Goal: Task Accomplishment & Management: Use online tool/utility

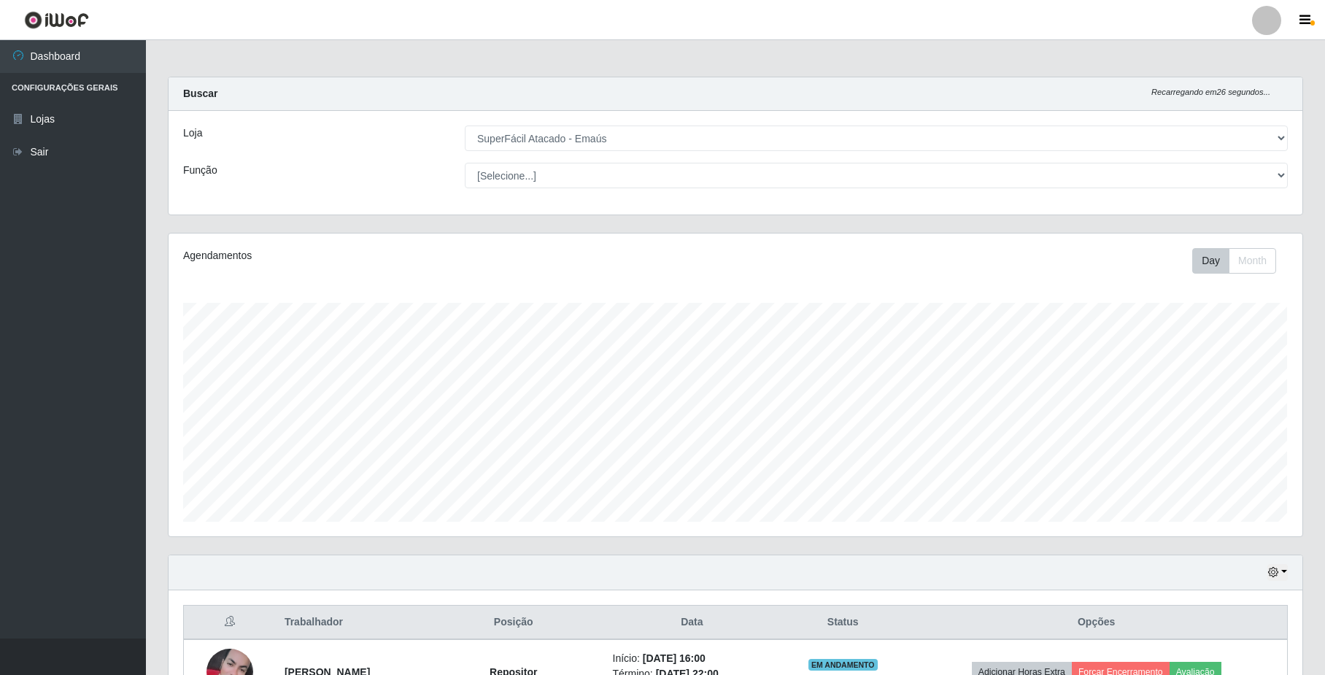
select select "407"
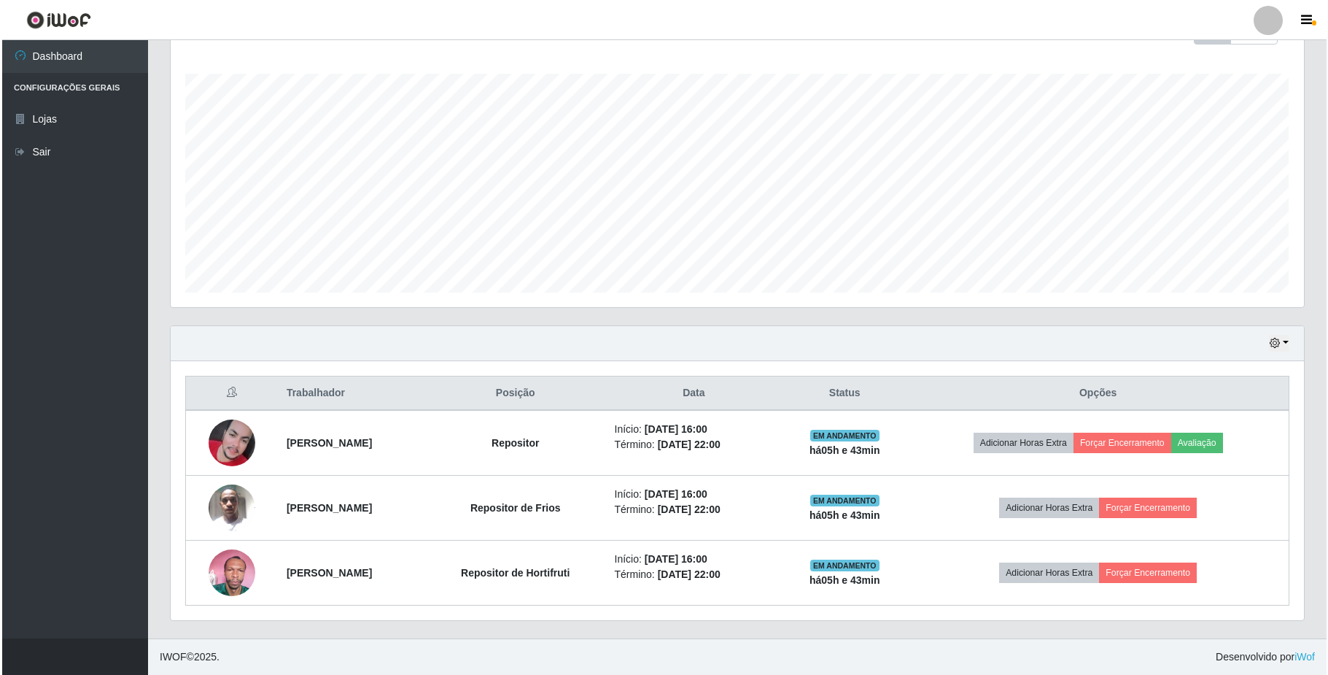
scroll to position [303, 1133]
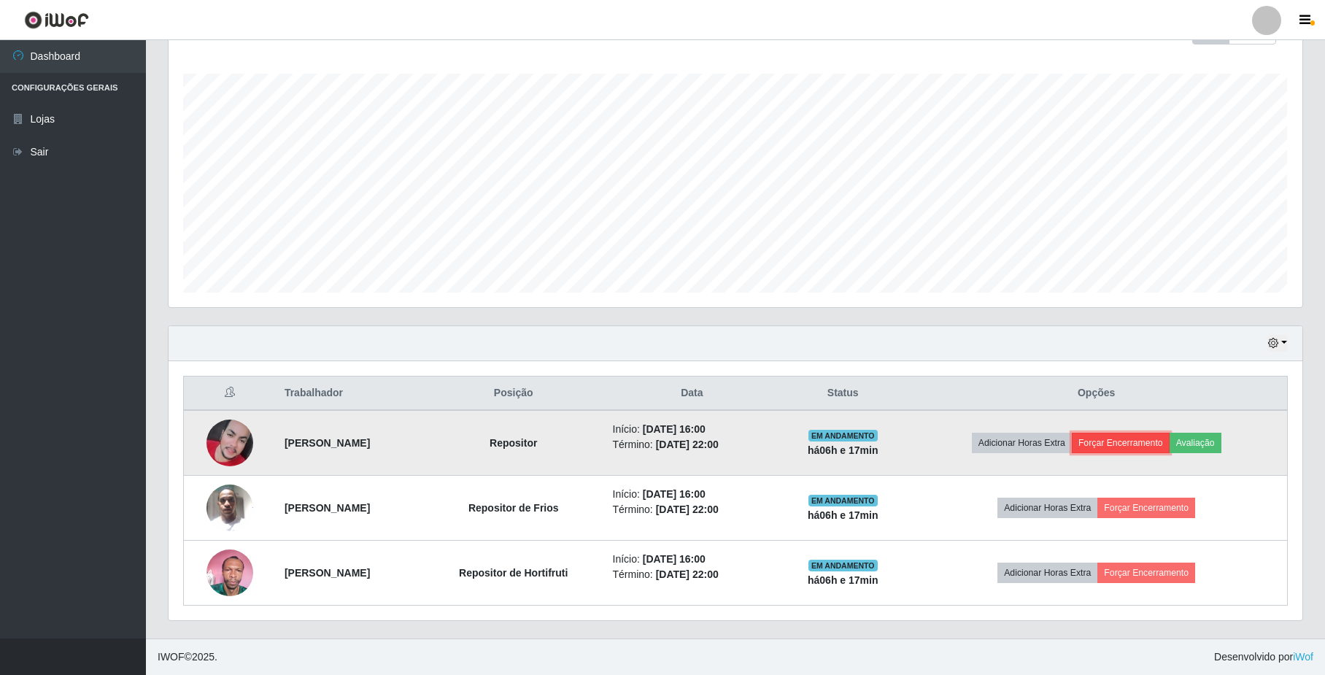
click at [1112, 446] on button "Forçar Encerramento" at bounding box center [1121, 443] width 98 height 20
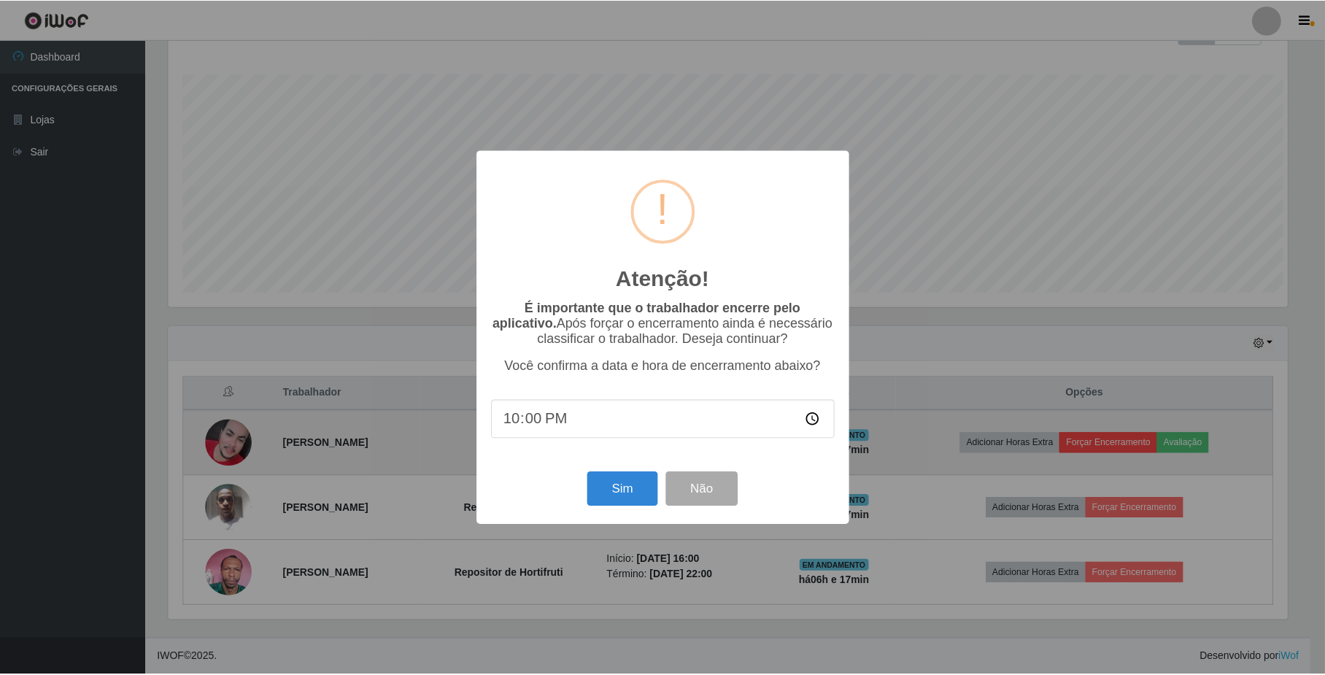
scroll to position [303, 1122]
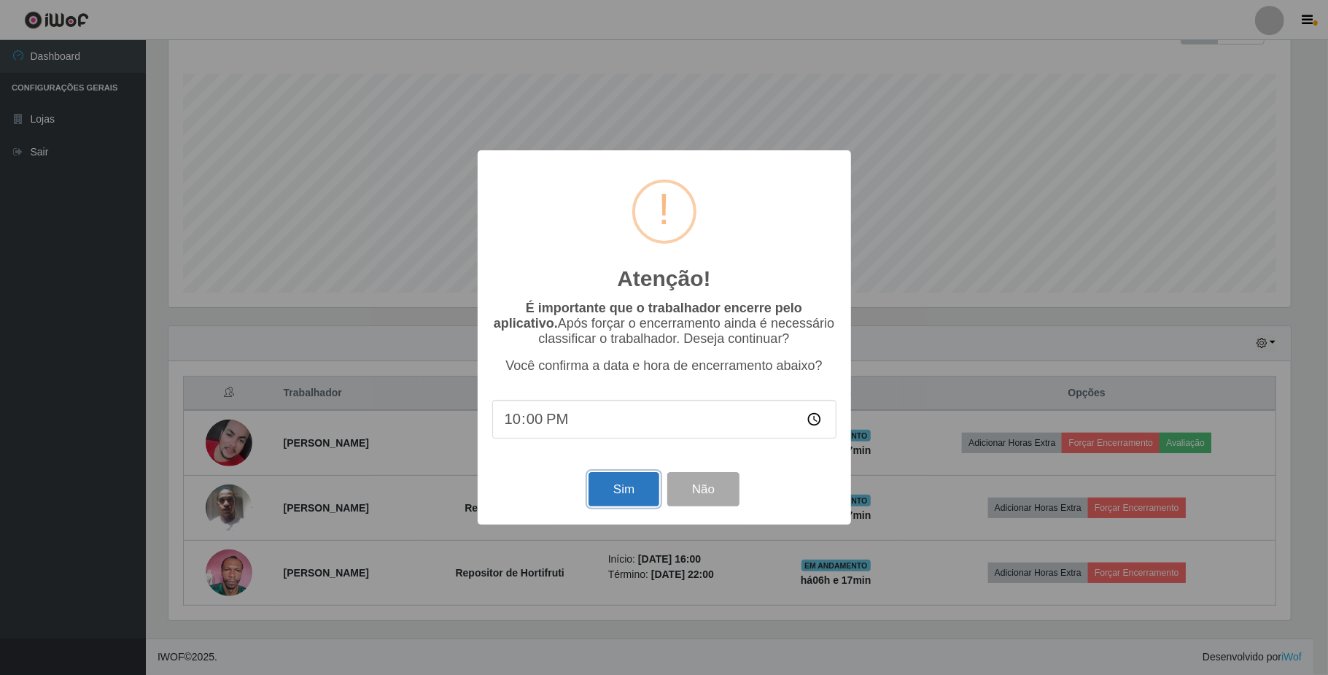
click at [598, 491] on button "Sim" at bounding box center [624, 489] width 71 height 34
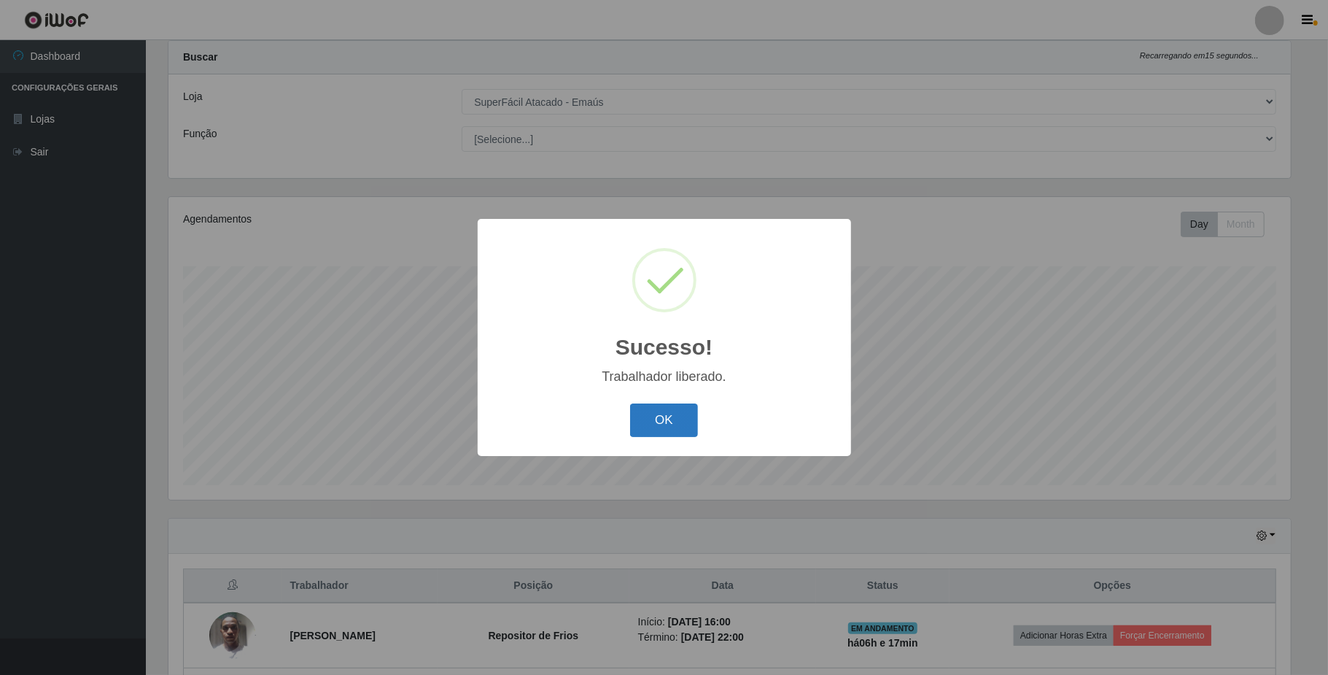
drag, startPoint x: 648, startPoint y: 415, endPoint x: 643, endPoint y: 401, distance: 14.5
click at [646, 415] on button "OK" at bounding box center [664, 420] width 68 height 34
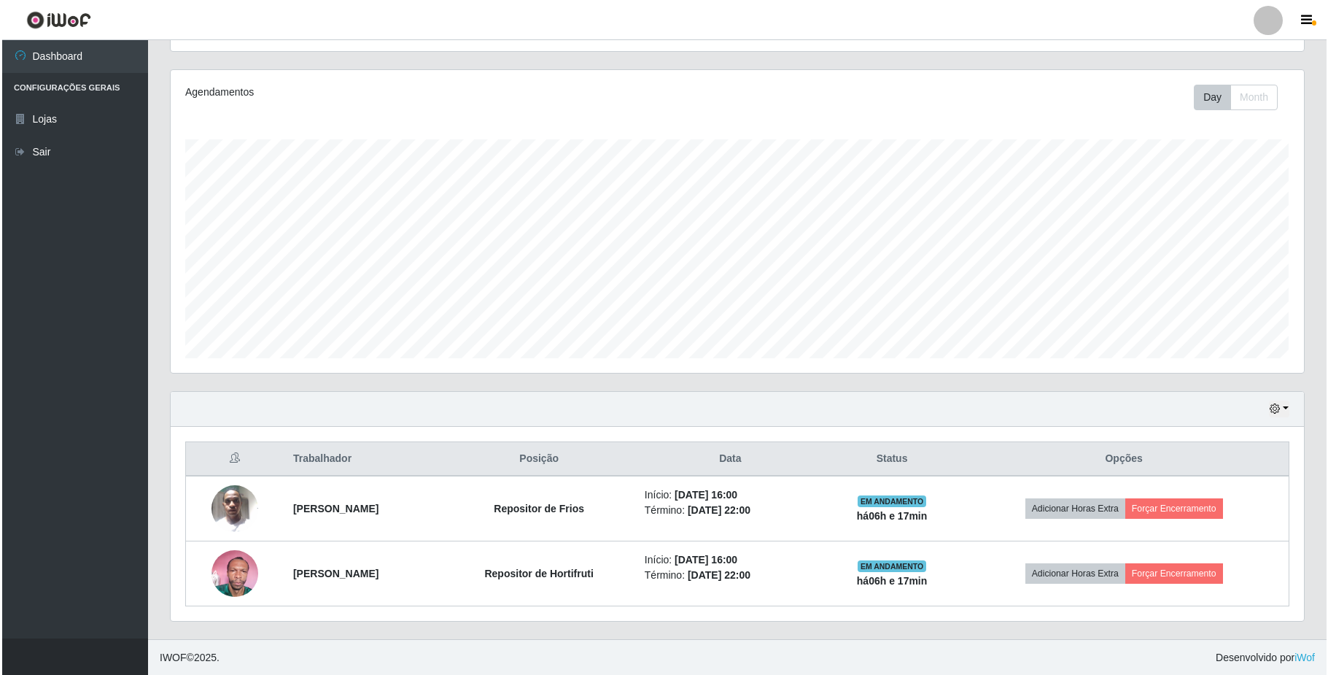
scroll to position [167, 0]
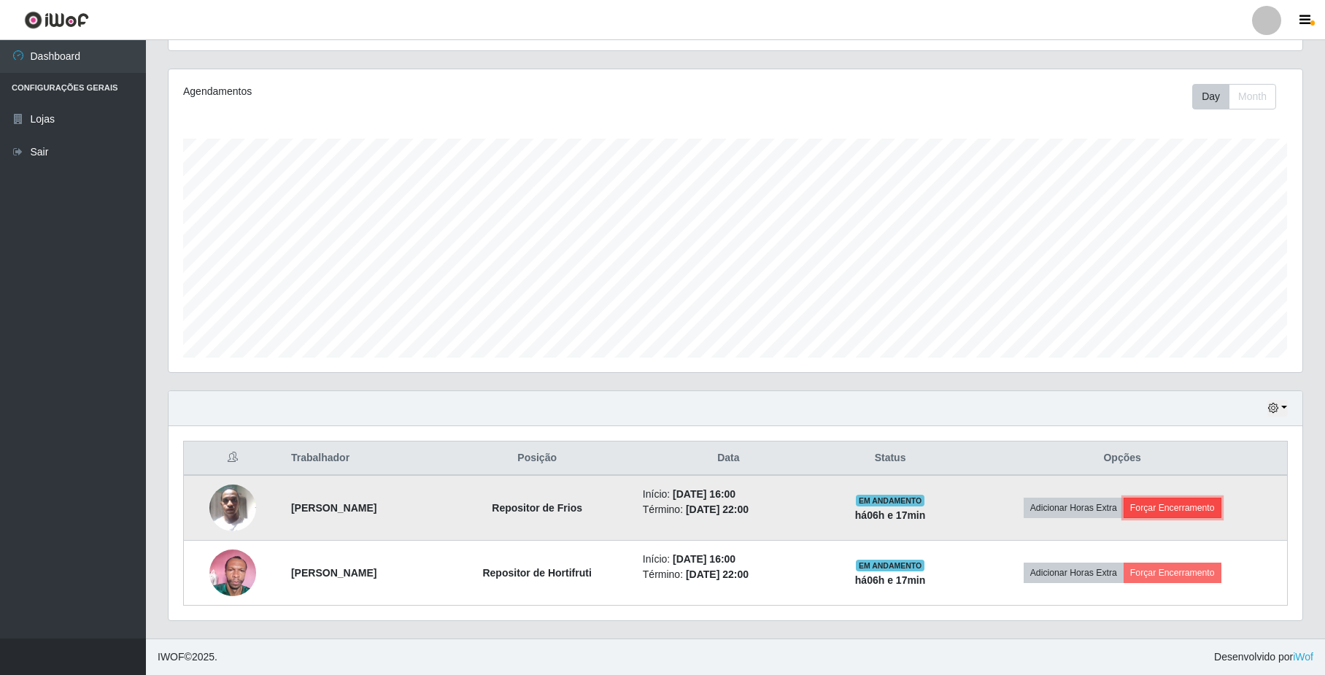
click at [1186, 514] on button "Forçar Encerramento" at bounding box center [1172, 507] width 98 height 20
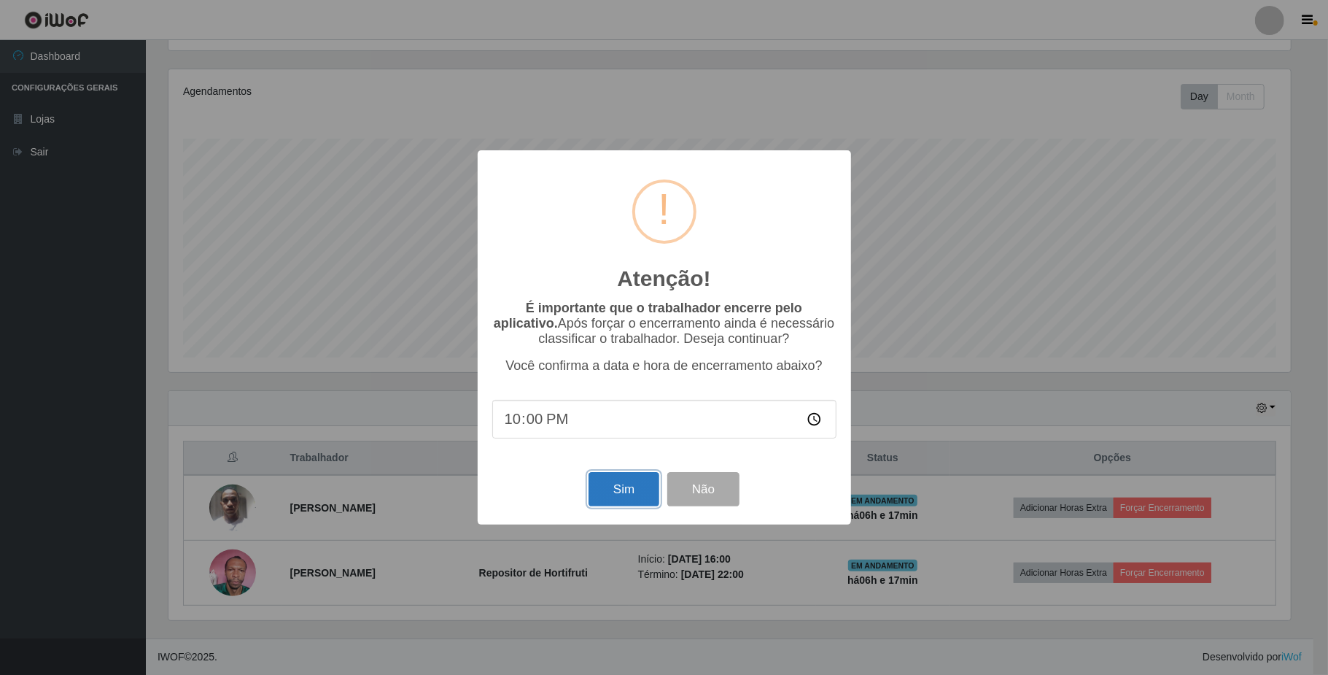
click at [629, 505] on button "Sim" at bounding box center [624, 489] width 71 height 34
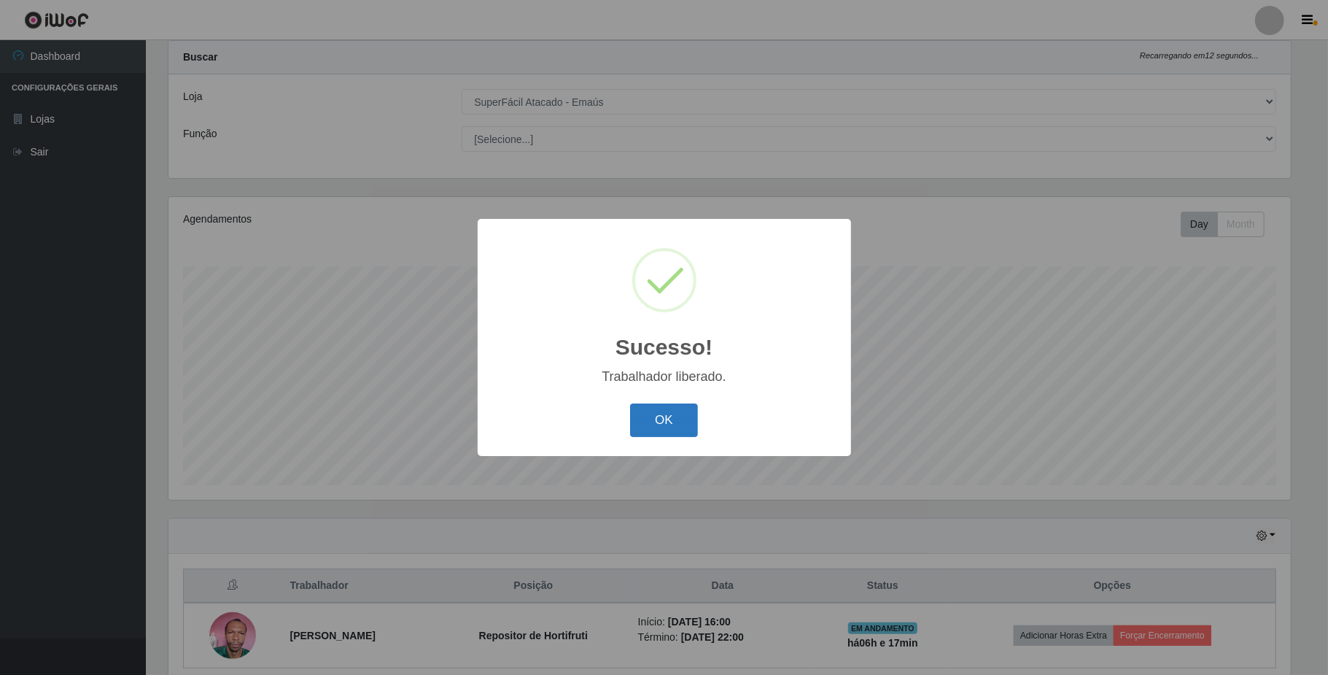
click at [677, 411] on button "OK" at bounding box center [664, 420] width 68 height 34
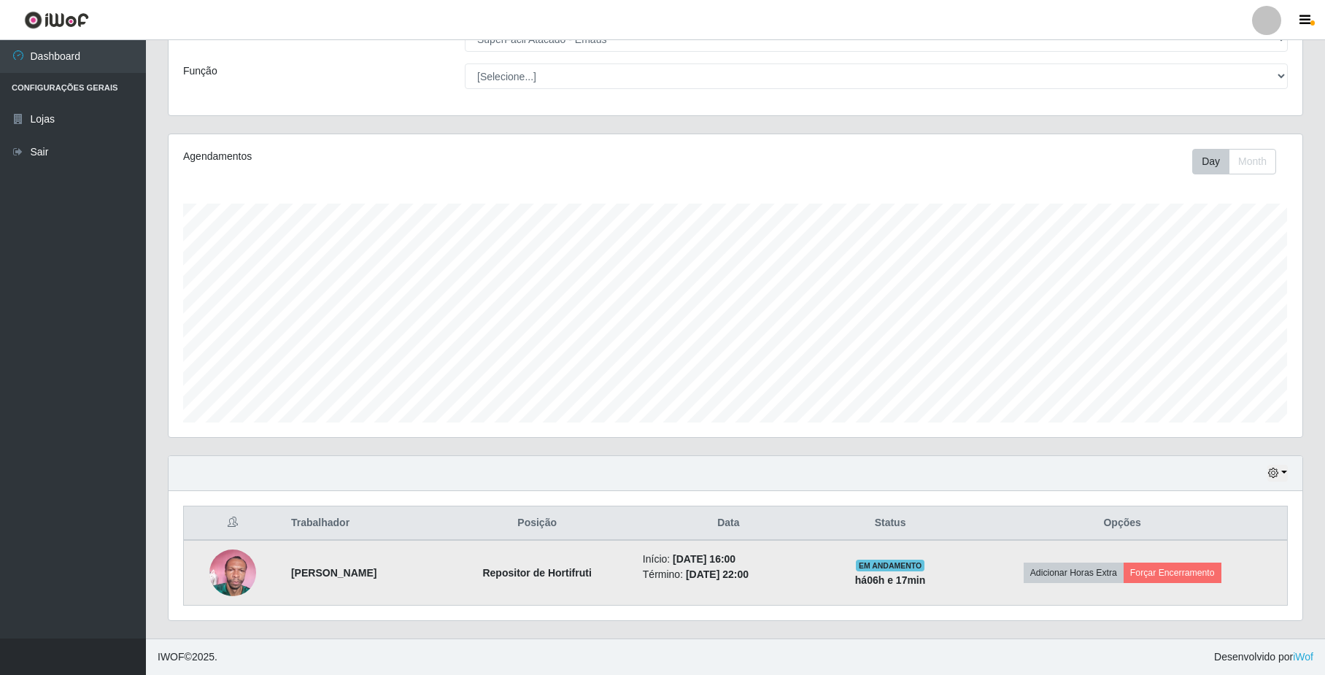
scroll to position [102, 0]
click at [1204, 567] on button "Forçar Encerramento" at bounding box center [1172, 572] width 98 height 20
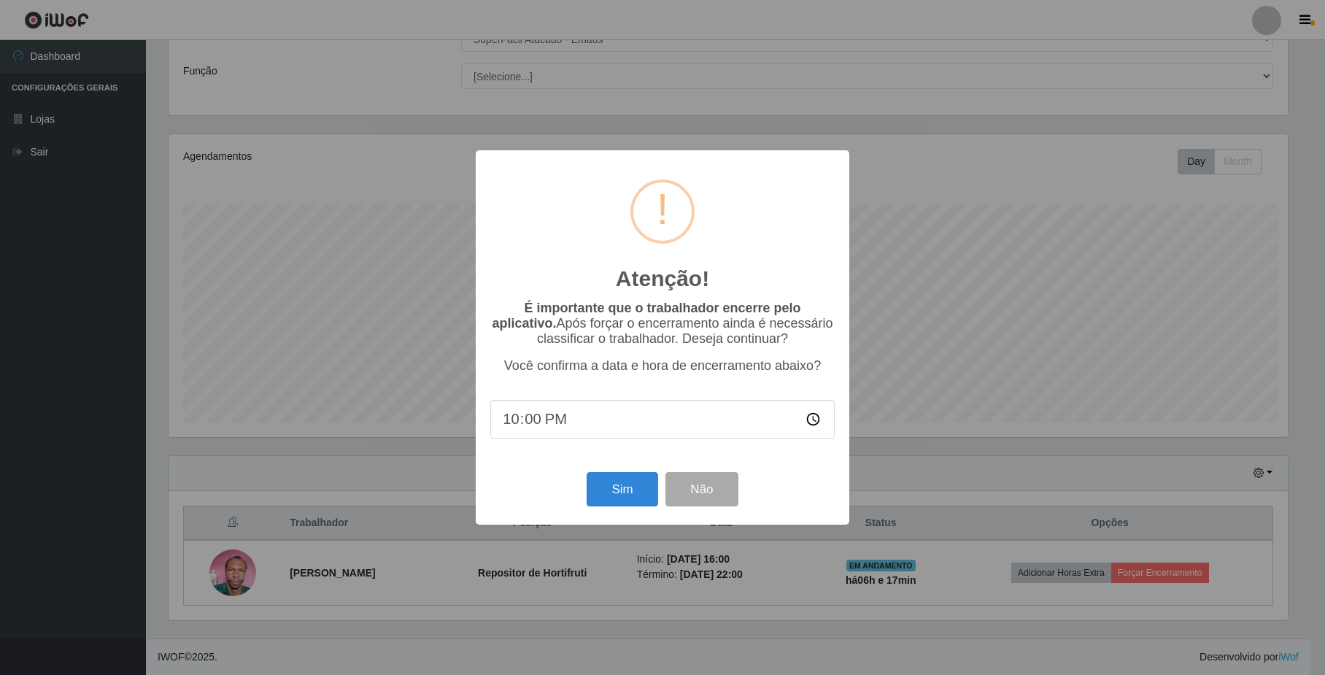
scroll to position [303, 1122]
click at [587, 497] on div "Sim Não" at bounding box center [664, 489] width 344 height 42
drag, startPoint x: 599, startPoint y: 491, endPoint x: 584, endPoint y: 487, distance: 15.7
click at [598, 491] on button "Sim" at bounding box center [624, 489] width 71 height 34
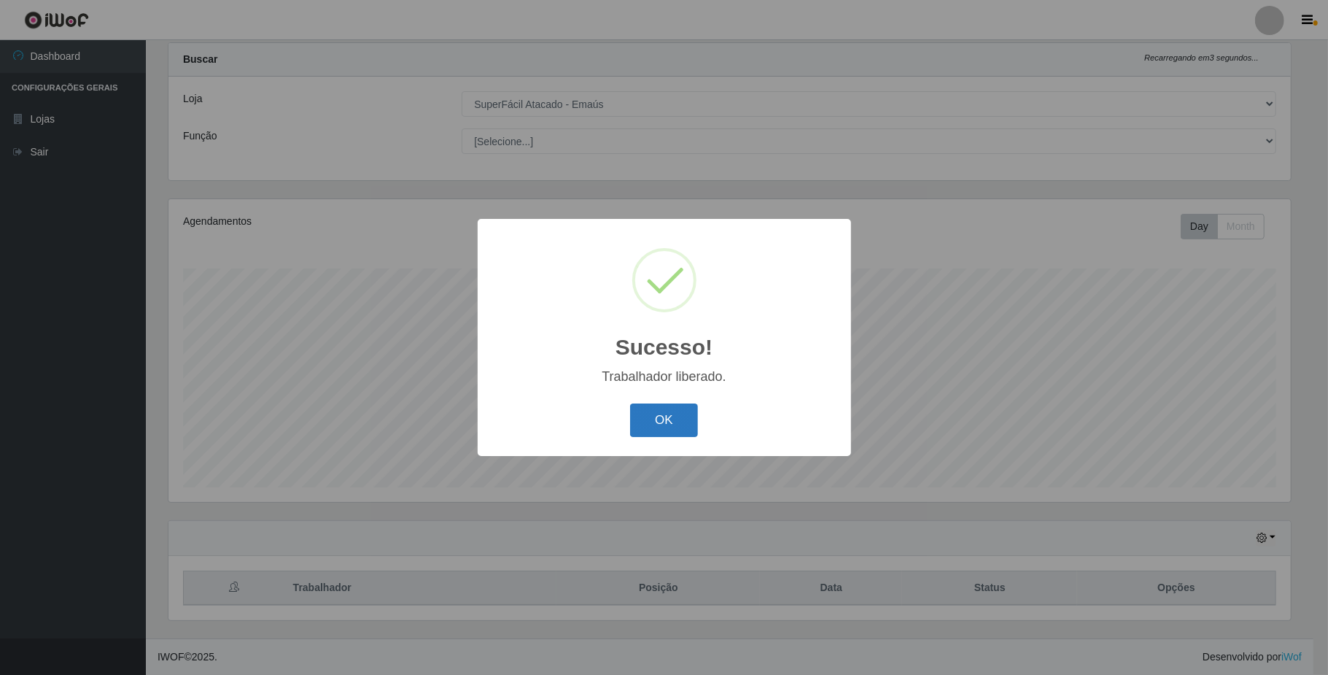
click at [686, 433] on button "OK" at bounding box center [664, 420] width 68 height 34
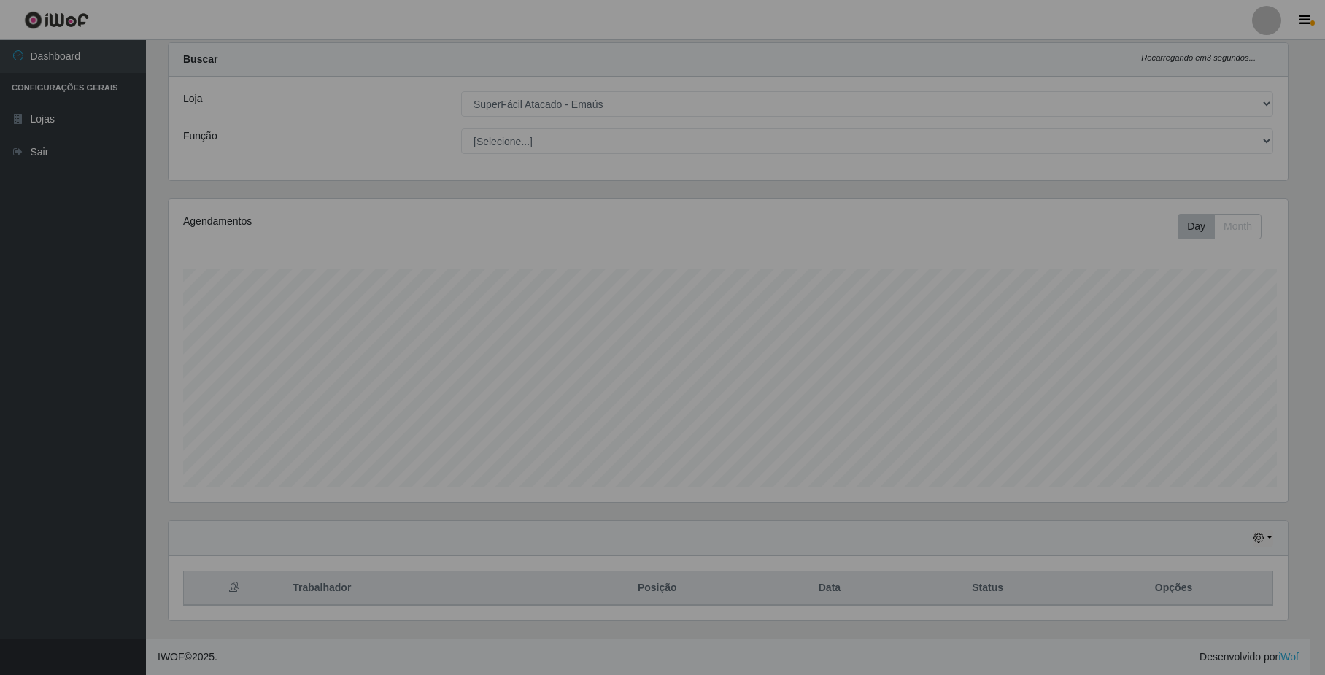
scroll to position [0, 0]
